Goal: Information Seeking & Learning: Learn about a topic

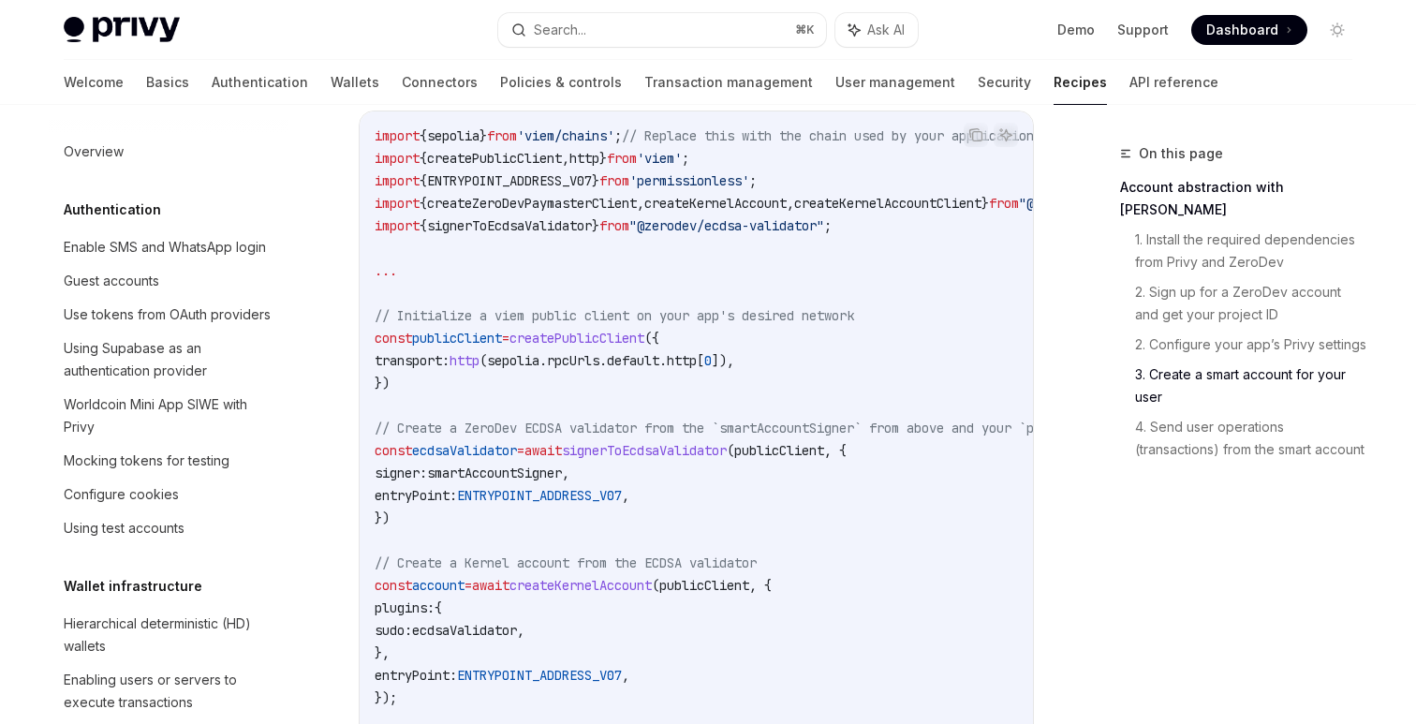
scroll to position [490, 0]
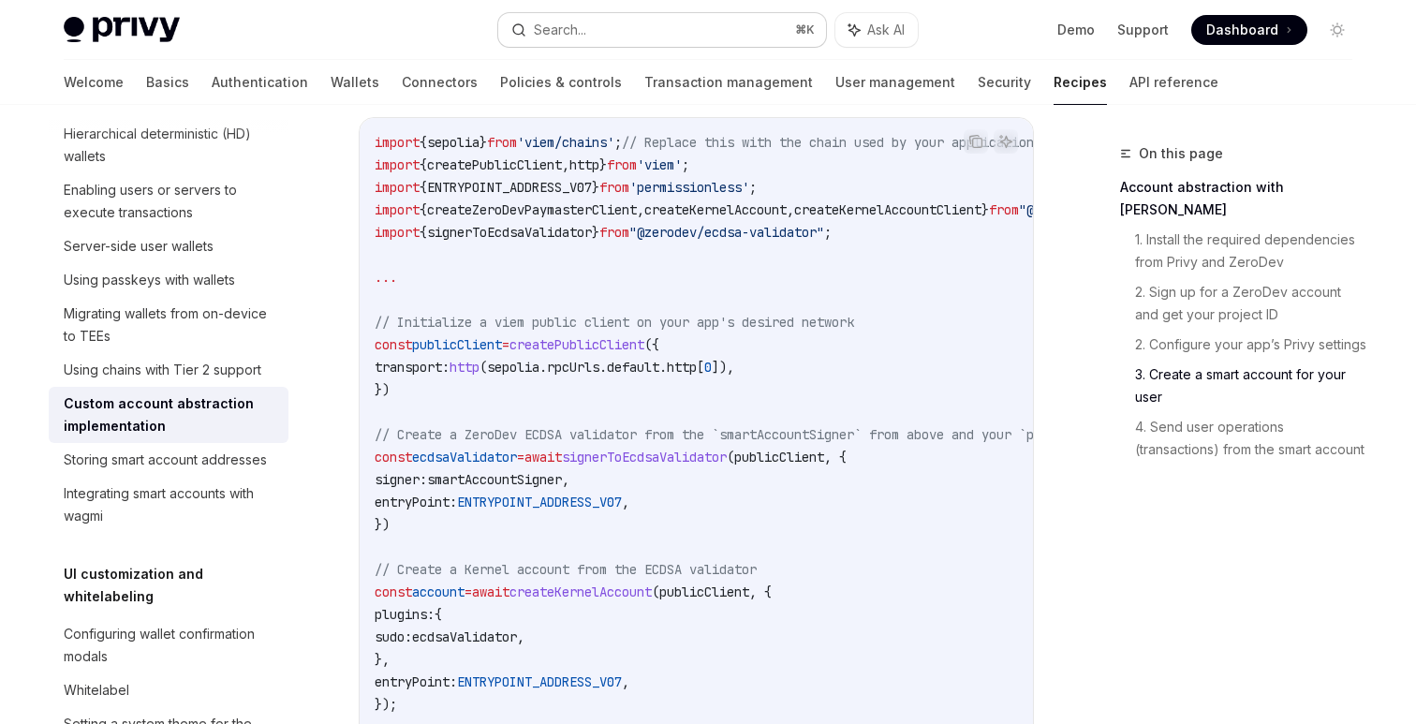
click at [683, 14] on button "Search... ⌘ K" at bounding box center [662, 30] width 328 height 34
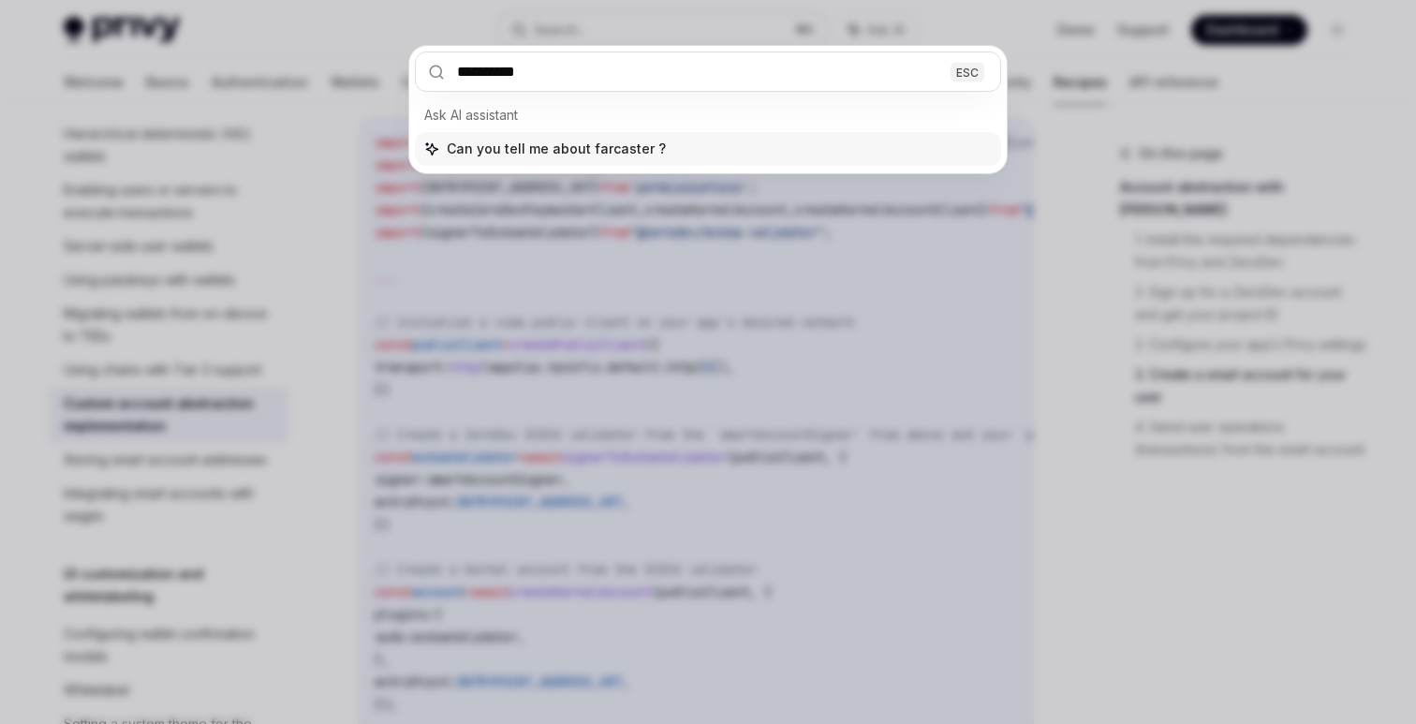
type input "*********"
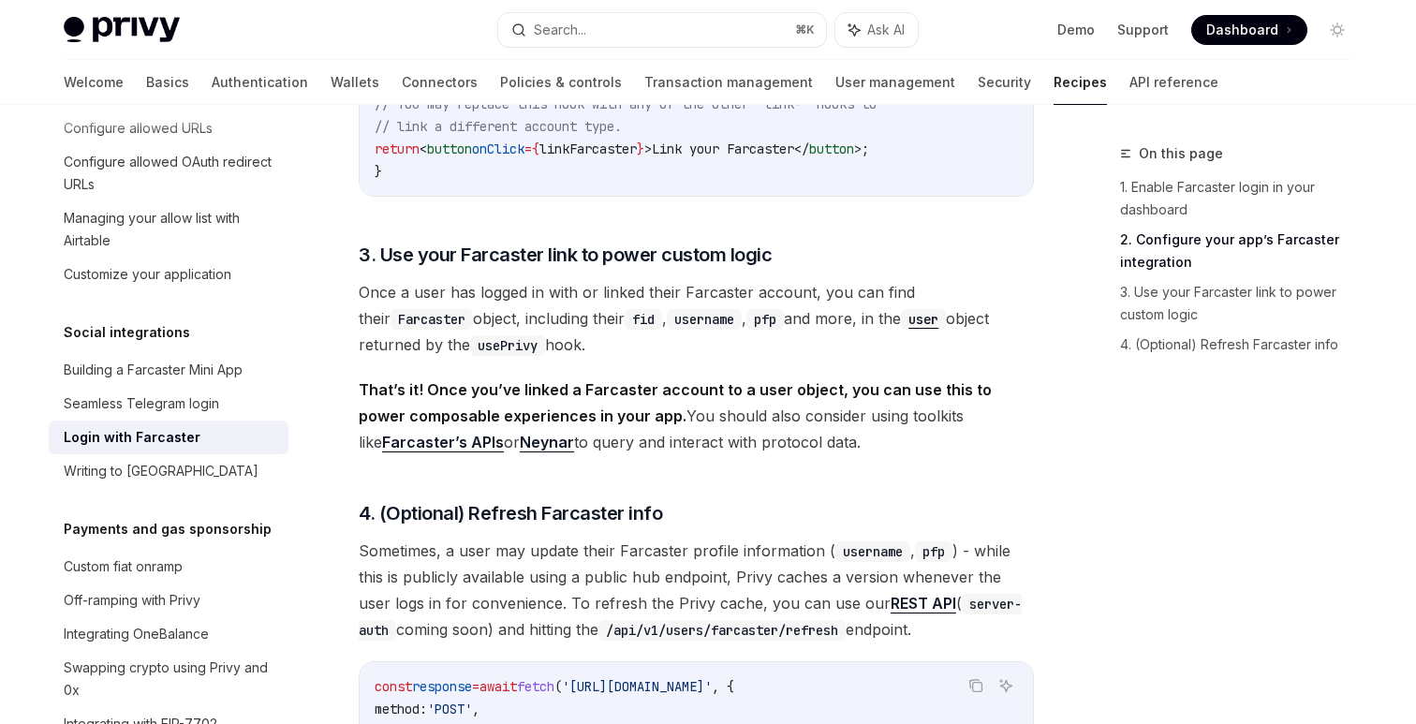
scroll to position [1282, 0]
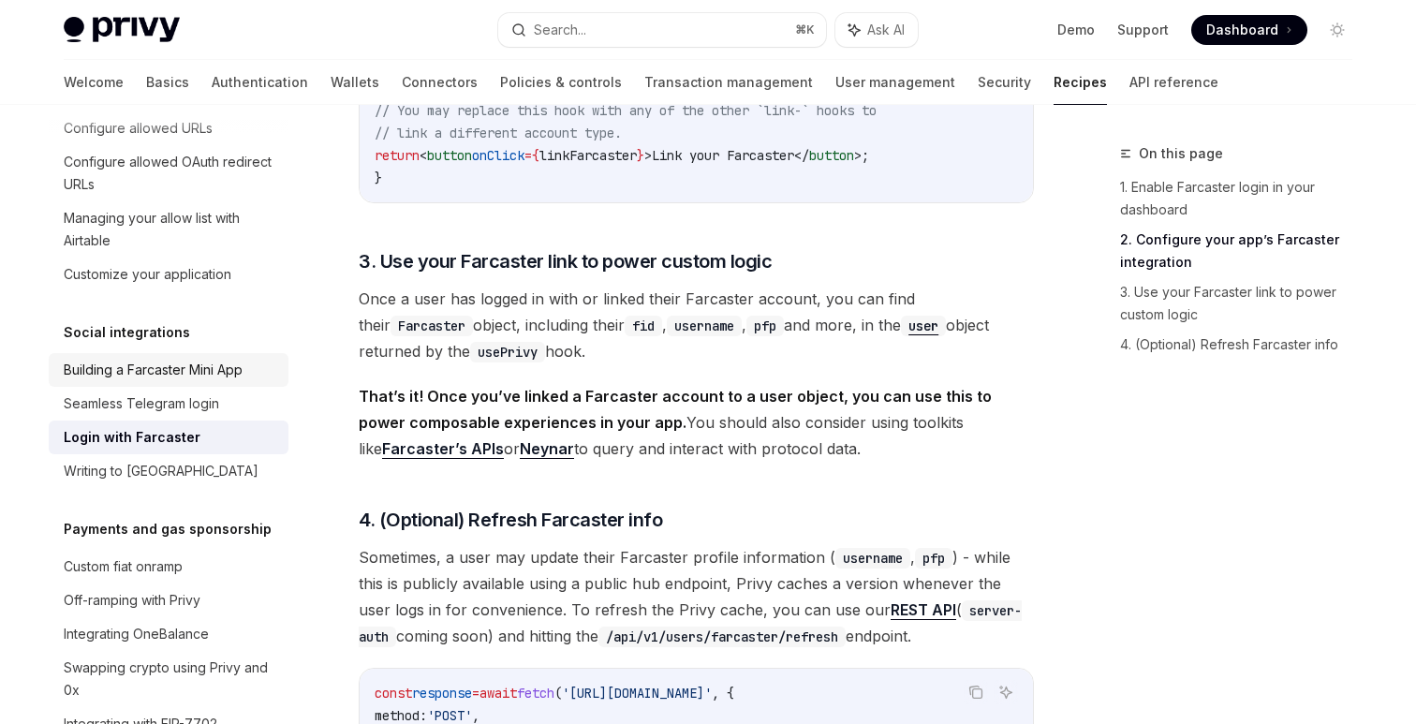
click at [220, 359] on div "Building a Farcaster Mini App" at bounding box center [153, 370] width 179 height 22
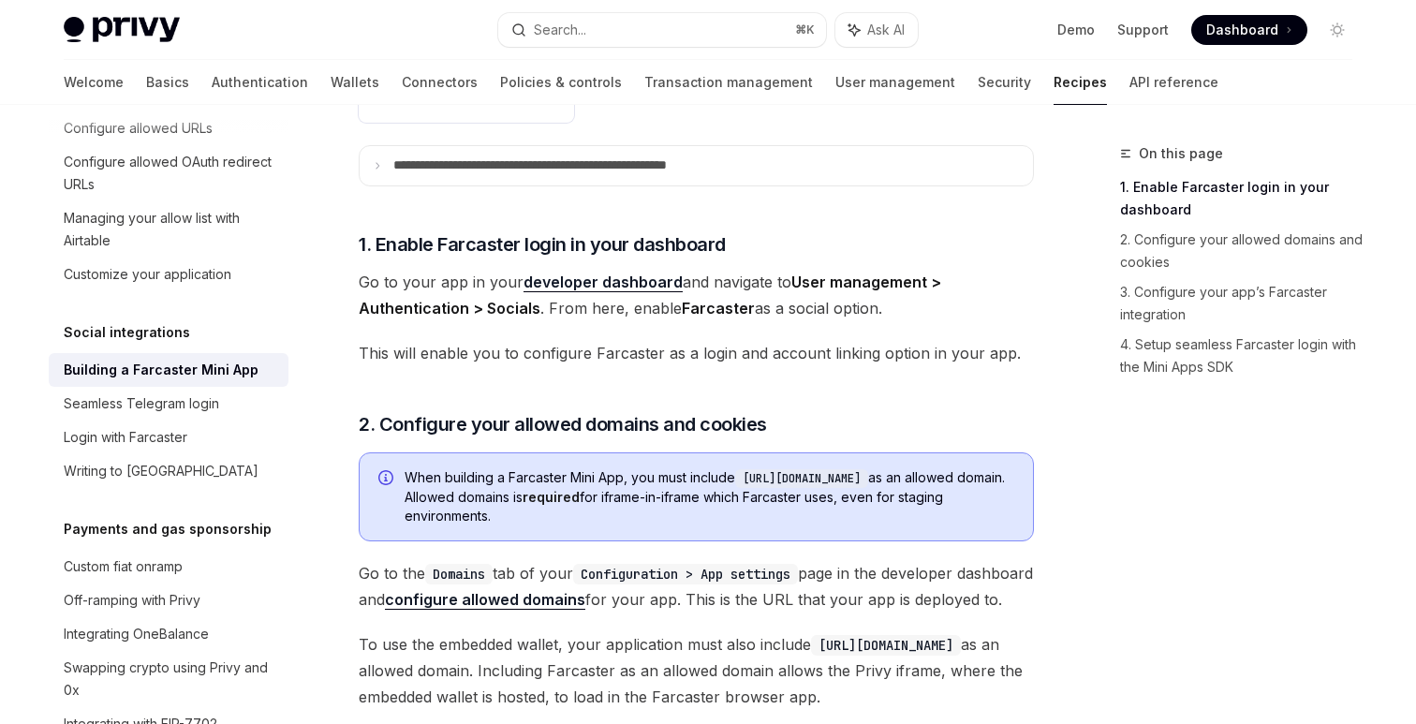
scroll to position [652, 0]
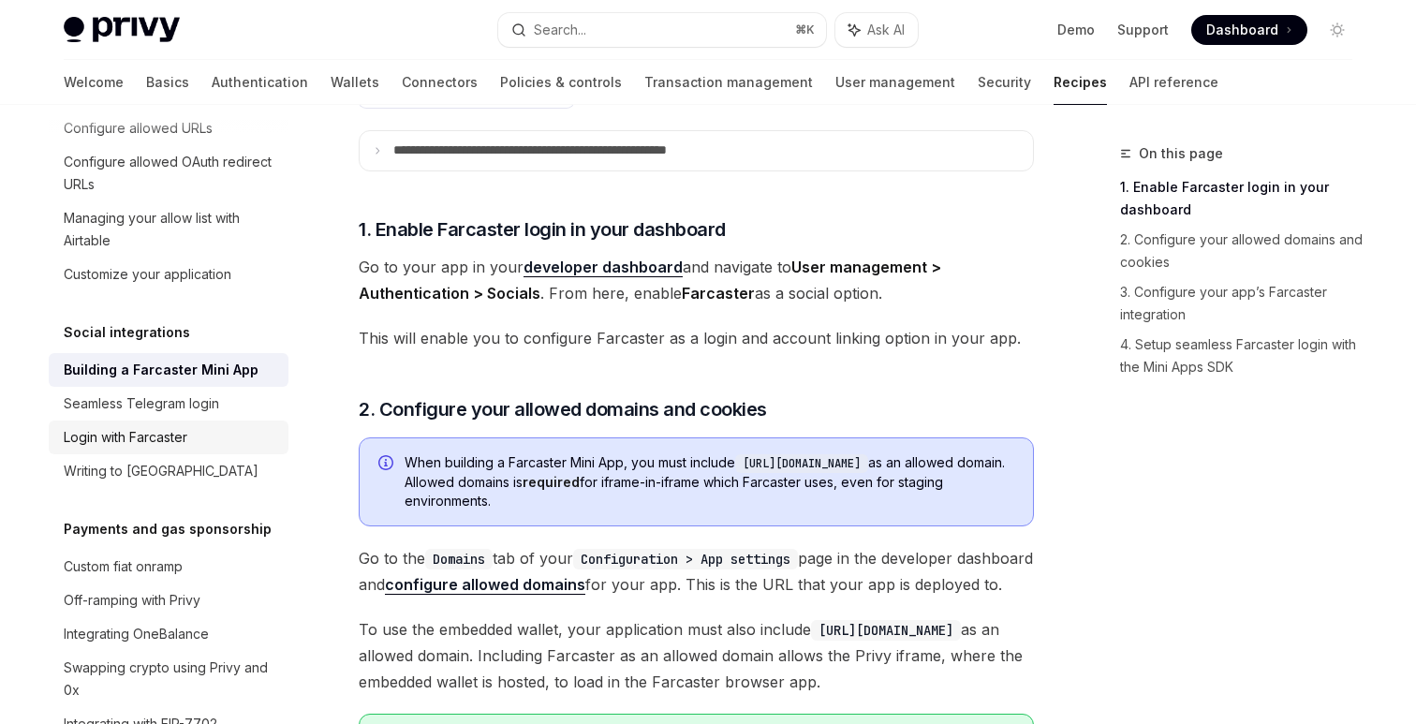
click at [178, 426] on div "Login with Farcaster" at bounding box center [126, 437] width 124 height 22
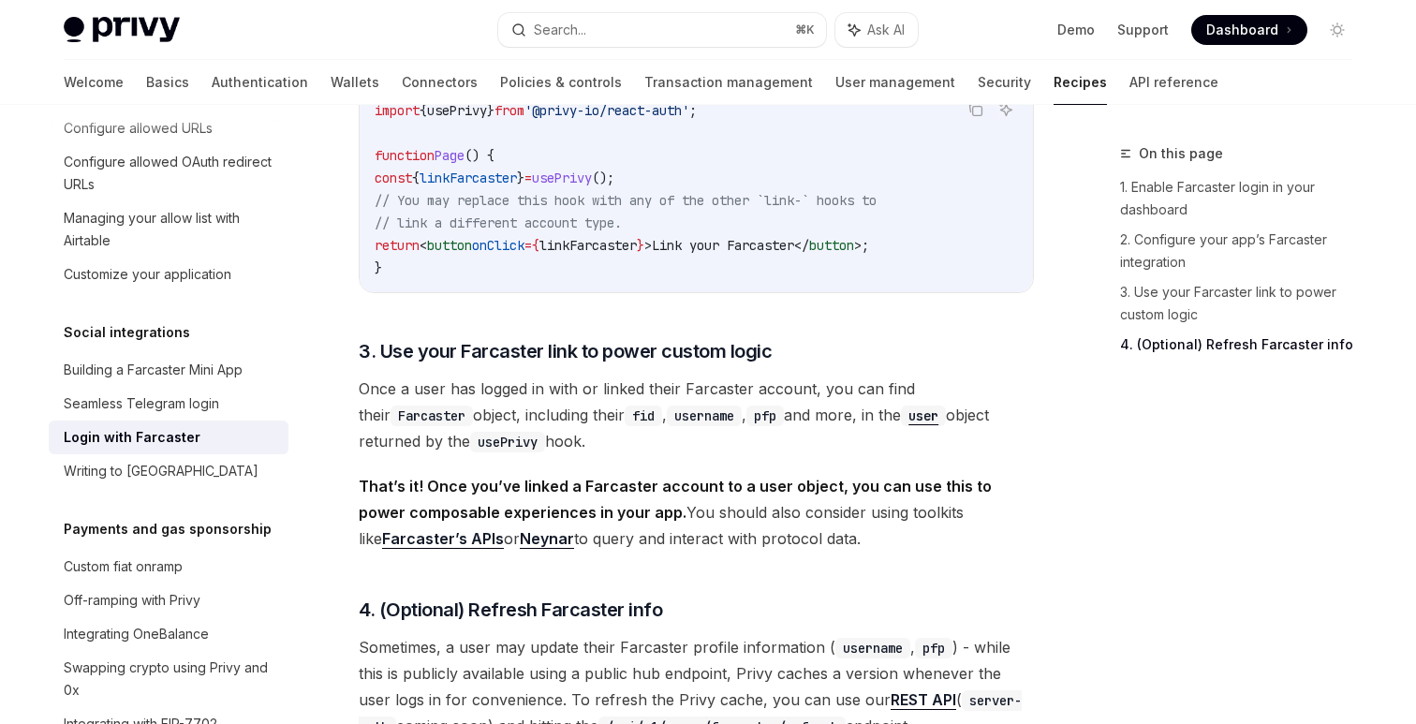
scroll to position [817, 0]
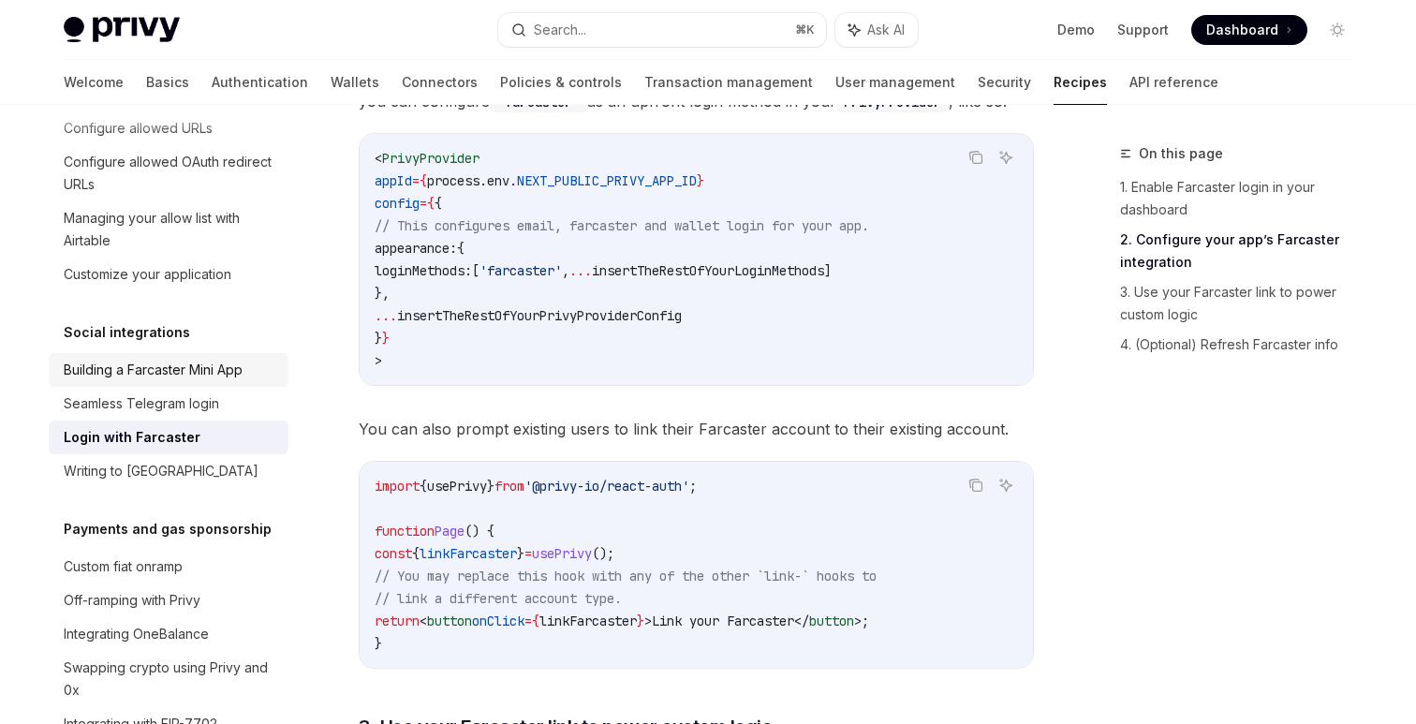
click at [227, 359] on div "Building a Farcaster Mini App" at bounding box center [153, 370] width 179 height 22
type textarea "*"
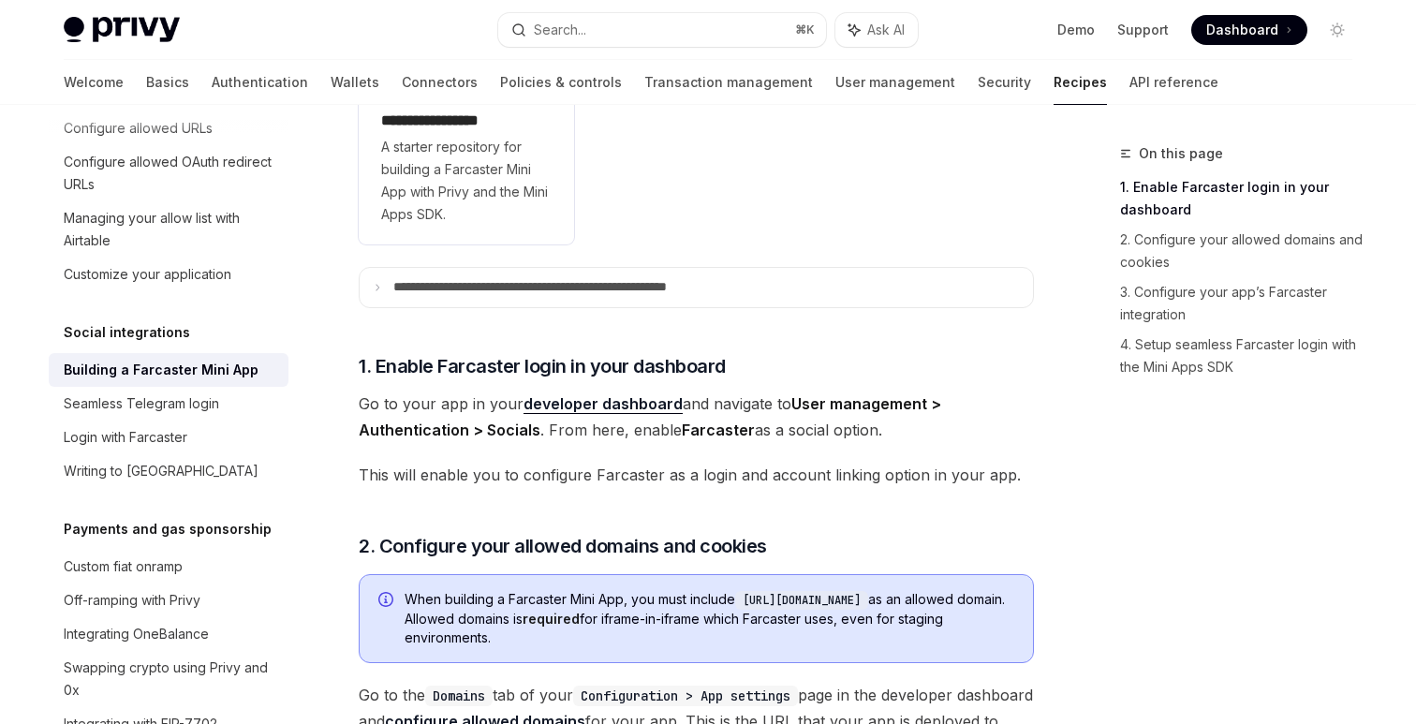
scroll to position [527, 0]
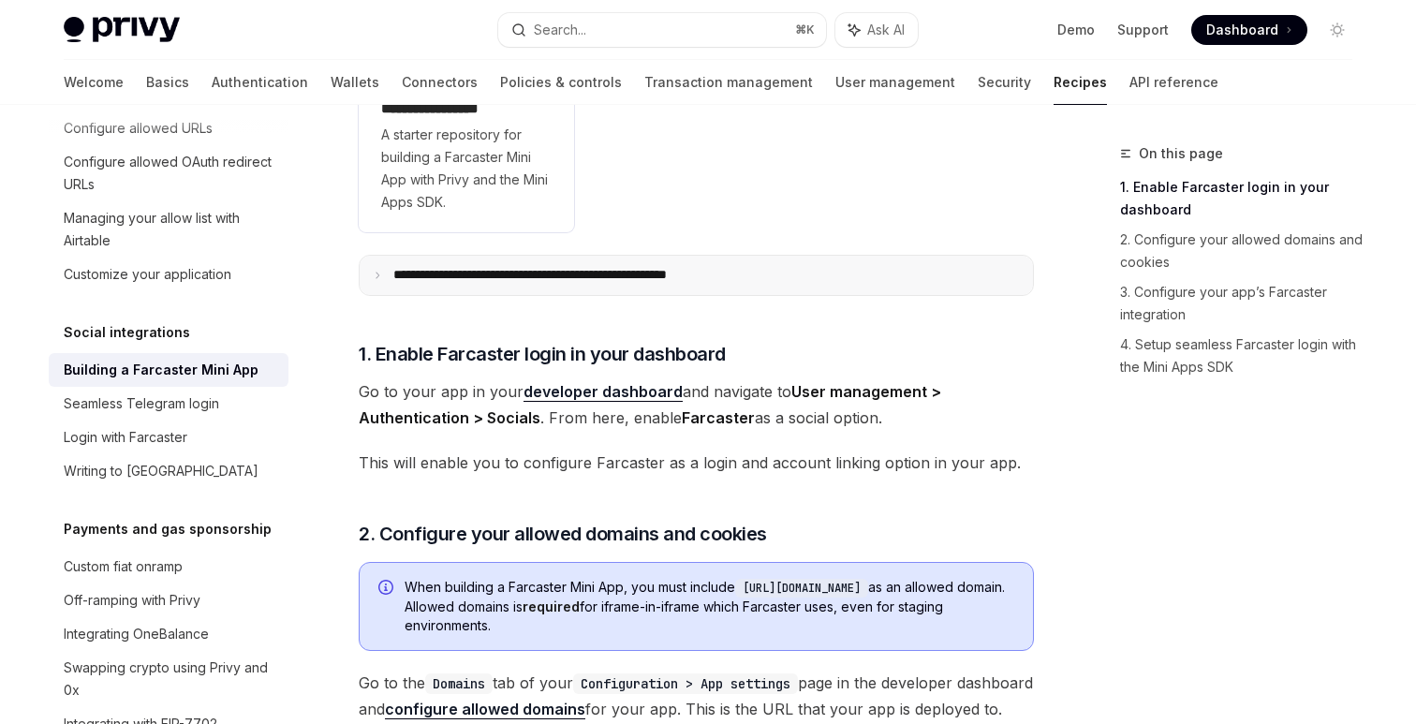
click at [688, 290] on summary "**********" at bounding box center [696, 275] width 673 height 39
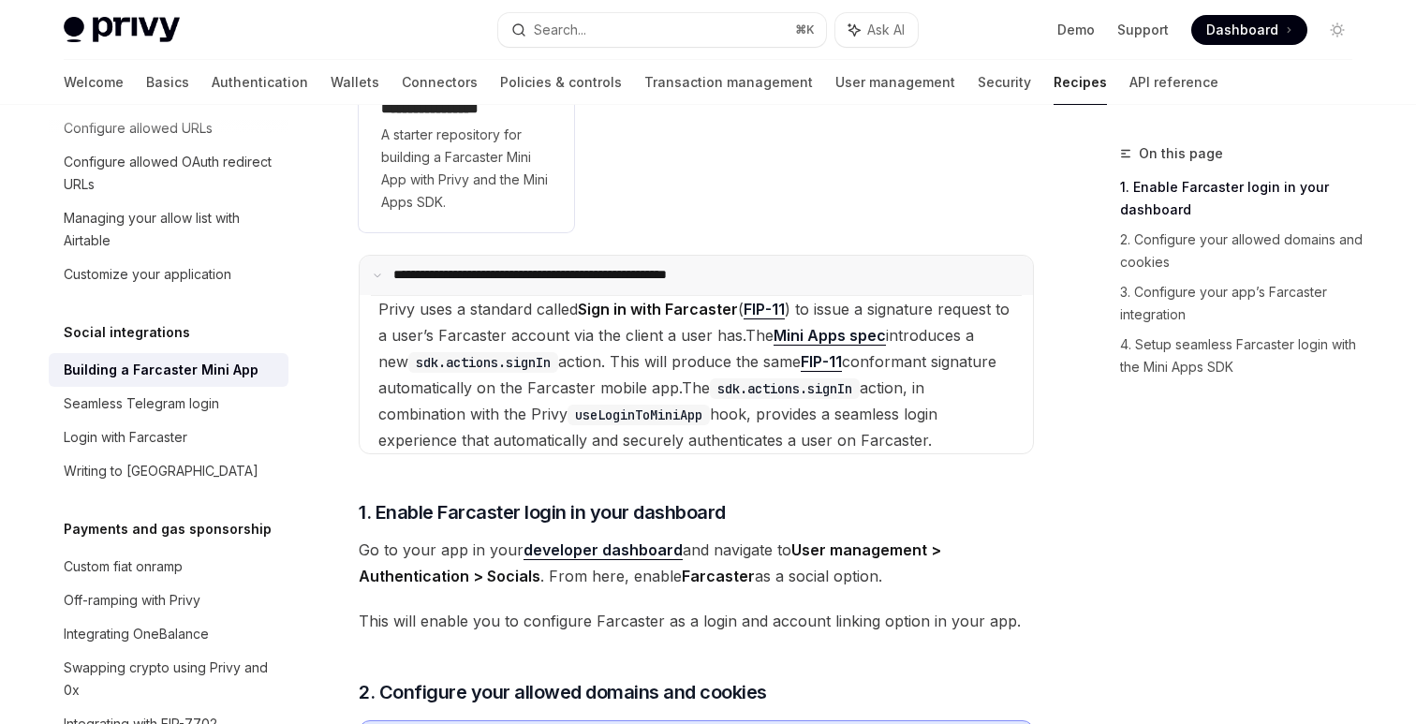
click at [588, 284] on summary "**********" at bounding box center [696, 275] width 673 height 39
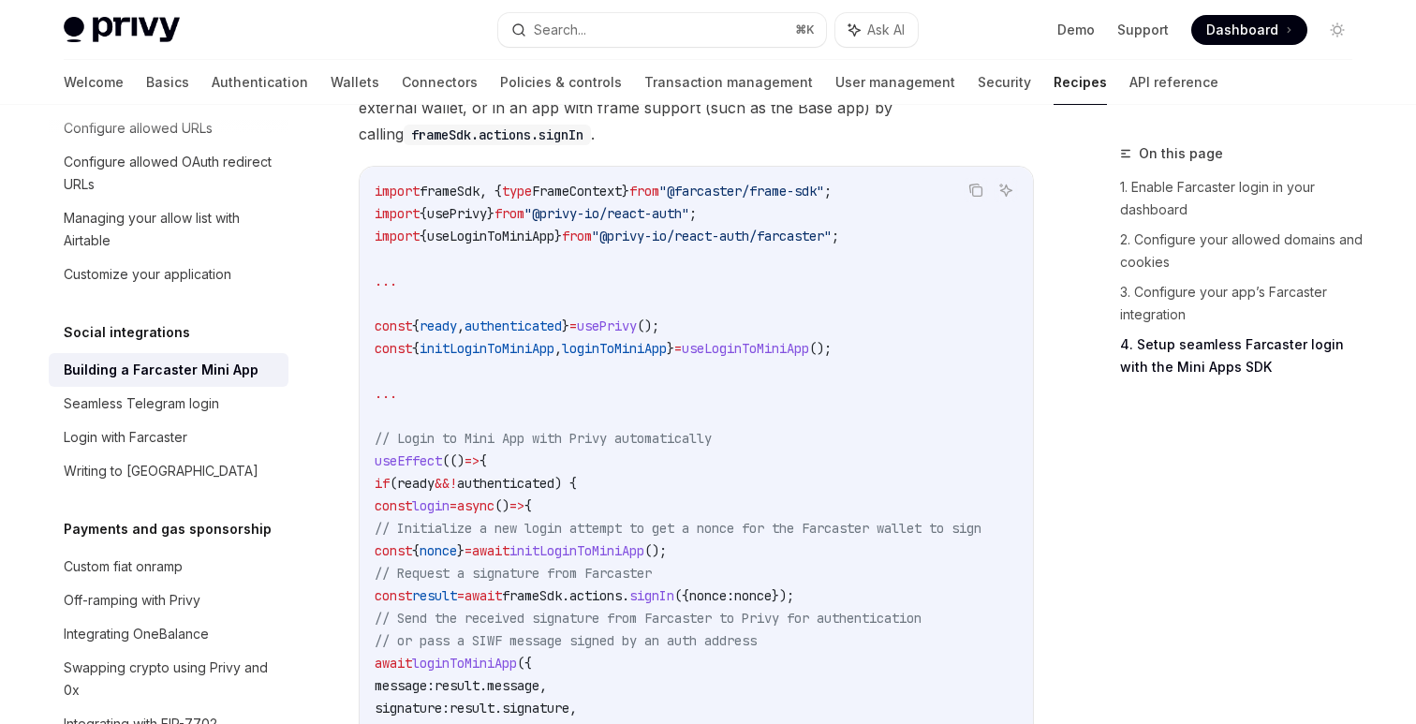
scroll to position [2451, 0]
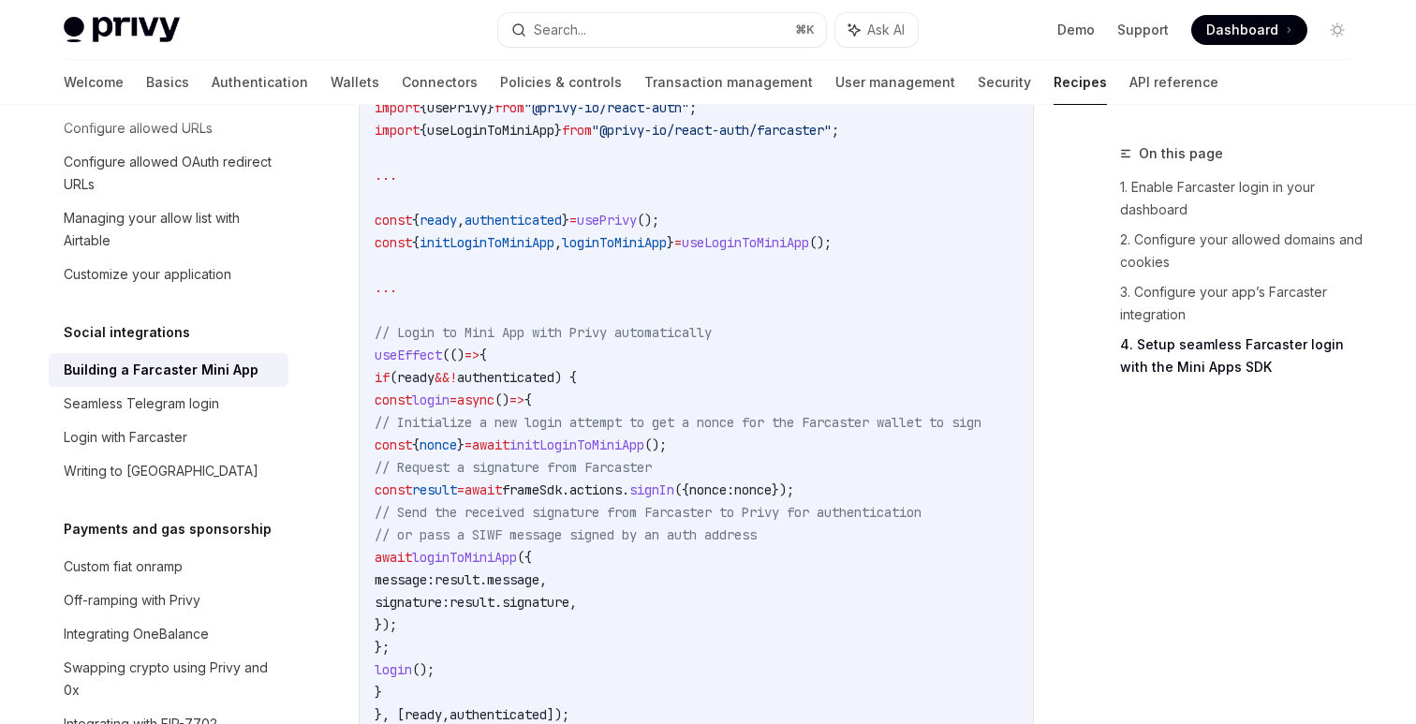
click at [731, 410] on code "import frameSdk , { type FrameContext } from "@farcaster/frame-sdk" ; import { …" at bounding box center [701, 400] width 652 height 652
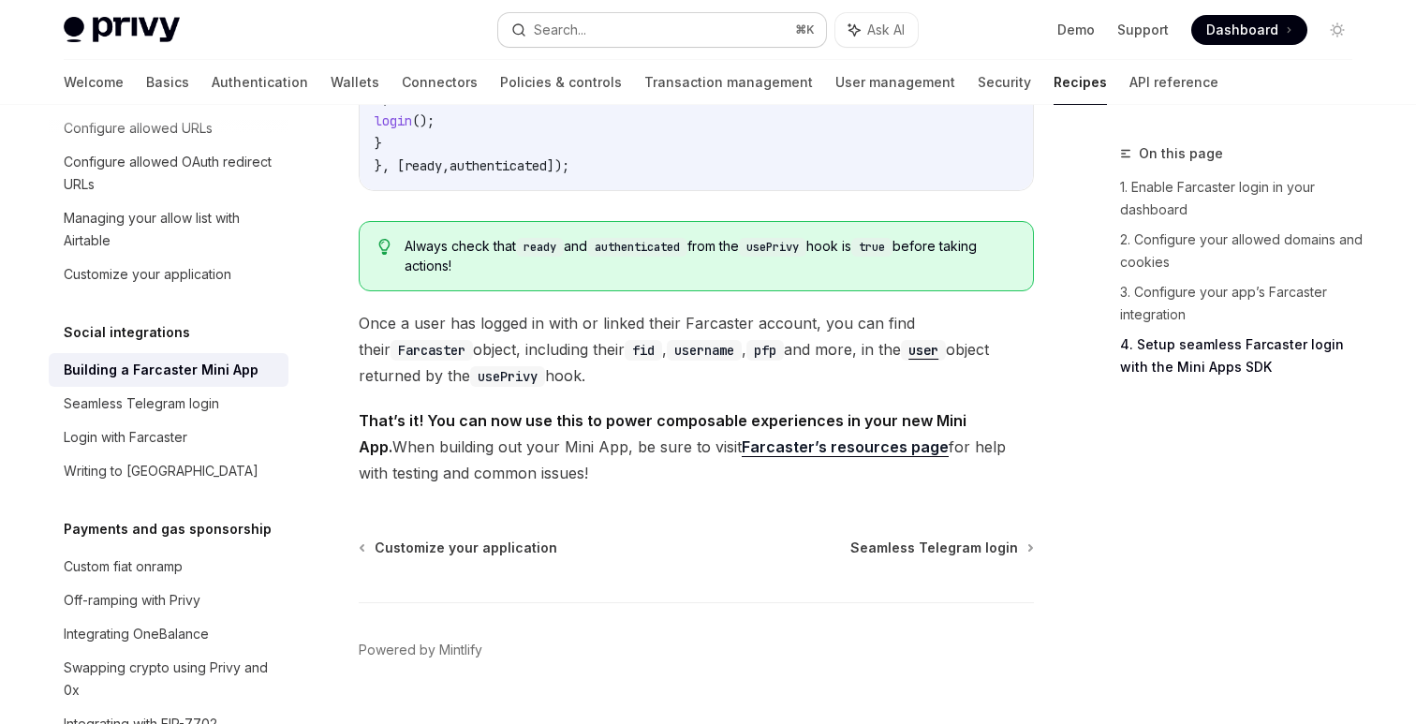
scroll to position [2986, 0]
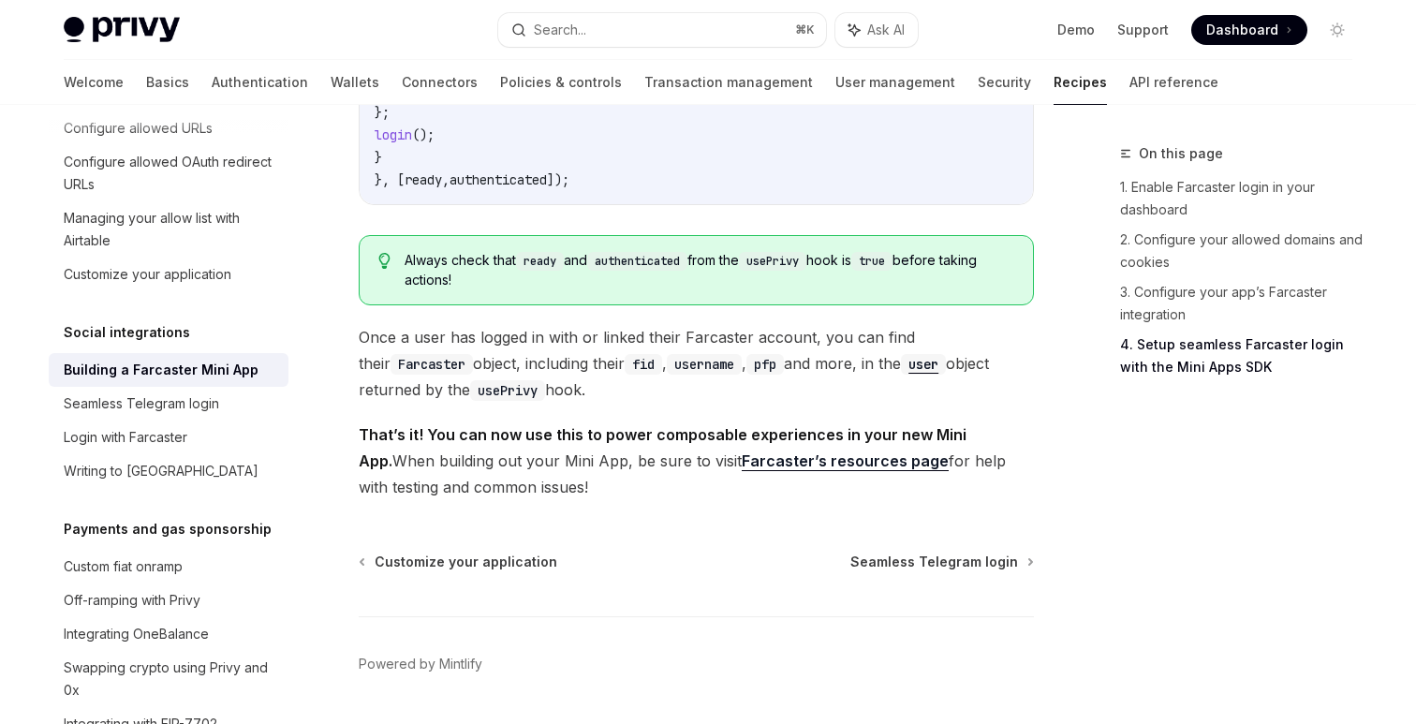
click at [774, 403] on span "Once a user has logged in with or linked their Farcaster account, you can find …" at bounding box center [696, 363] width 675 height 79
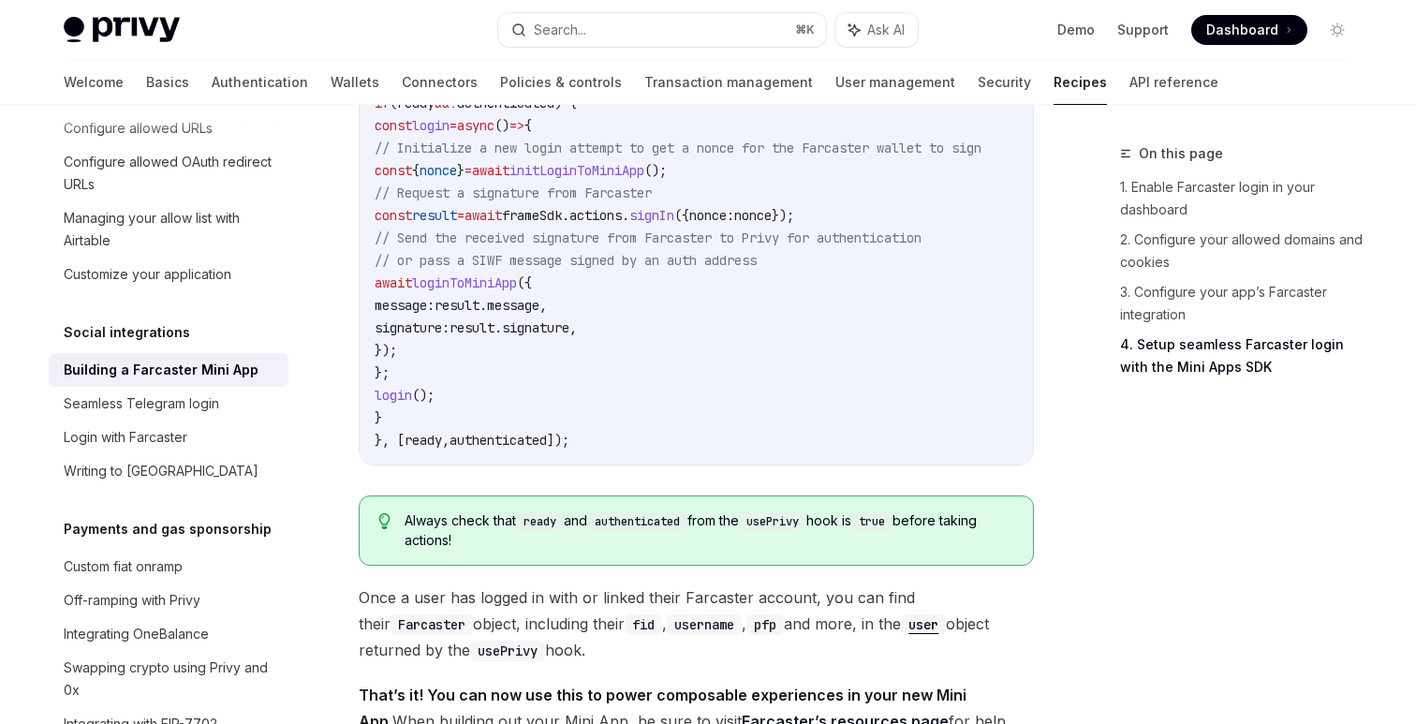
scroll to position [3236, 0]
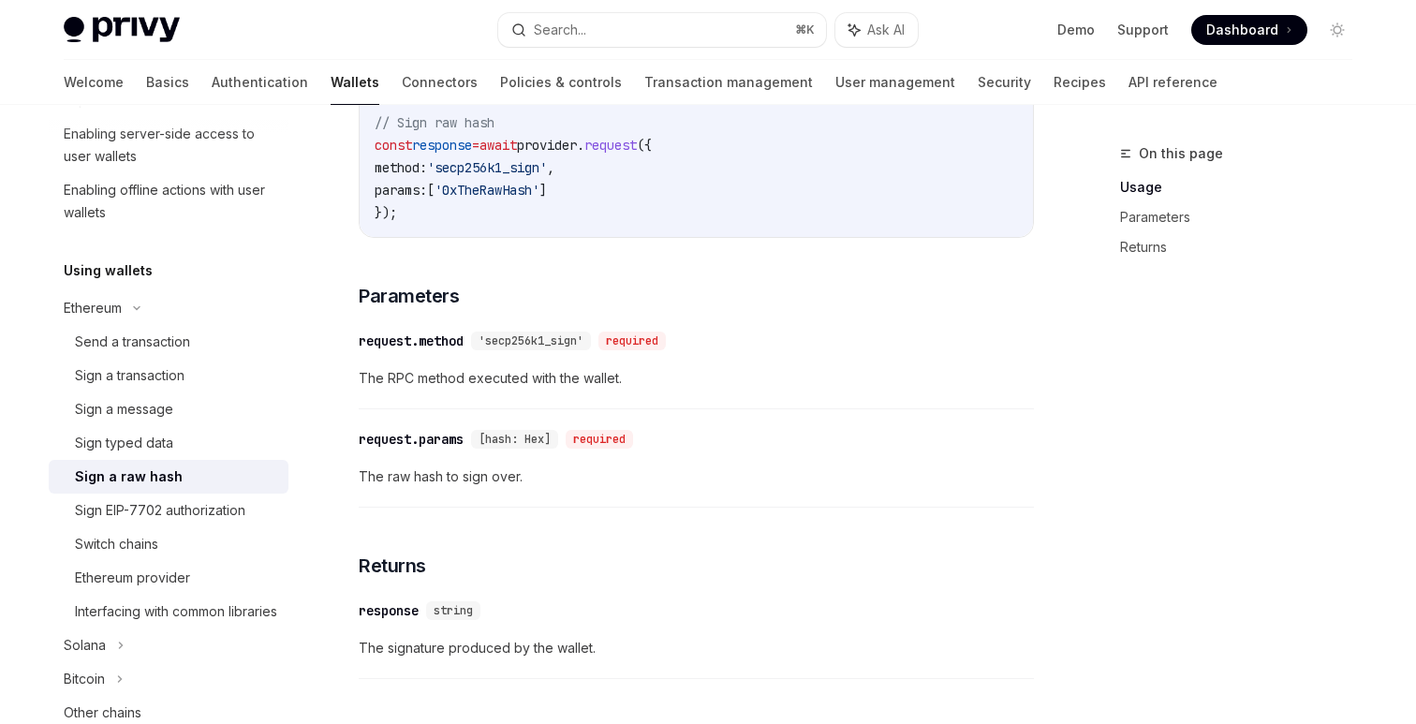
scroll to position [751, 0]
